Goal: Browse casually

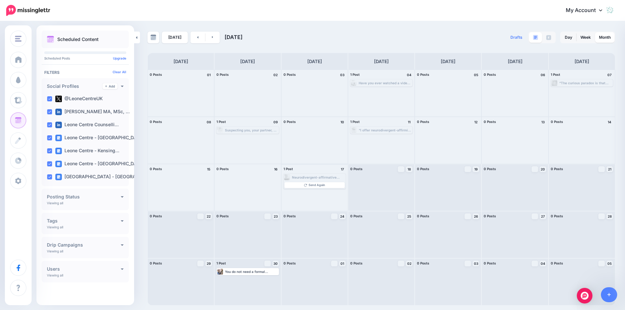
click at [317, 178] on div "Neurodivergent-affirmative therapy recognises the unique perspectives, talents,…" at bounding box center [318, 177] width 53 height 4
click at [317, 192] on div "Neurodivergent-affirmative therapy recognises the unique perspectives, talents,…" at bounding box center [315, 187] width 66 height 47
click at [247, 130] on div "Suspecting you, your partner, or a family member might be neurodivergent and lo…" at bounding box center [251, 130] width 53 height 4
click at [384, 80] on div "Have you ever watched a video online that described exactly how you've been fee…" at bounding box center [381, 82] width 62 height 7
click at [574, 82] on div "“The curious paradox is that when I accept myself just as I am, then I can chan…" at bounding box center [585, 83] width 53 height 4
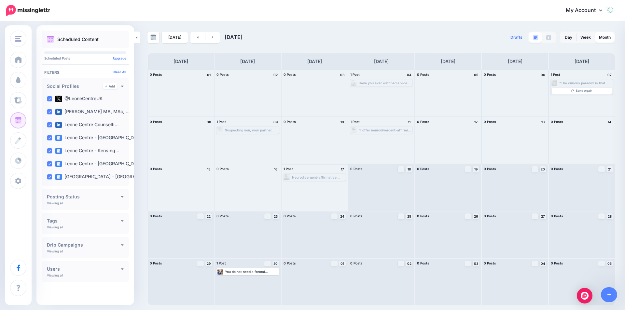
click at [312, 178] on div "Neurodivergent-affirmative therapy recognises the unique perspectives, talents,…" at bounding box center [318, 177] width 53 height 4
